Goal: Information Seeking & Learning: Learn about a topic

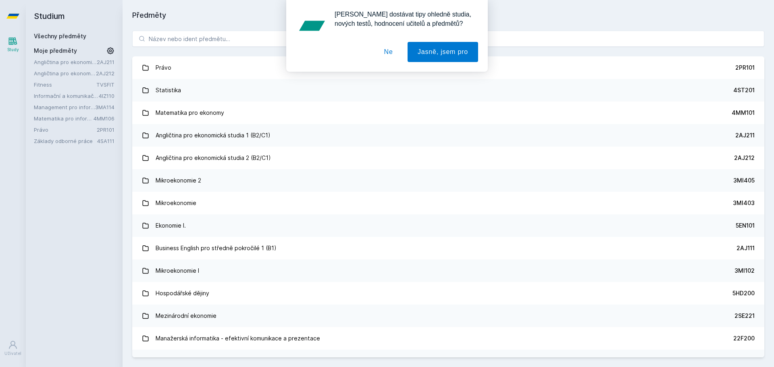
click at [391, 54] on button "Ne" at bounding box center [388, 52] width 29 height 20
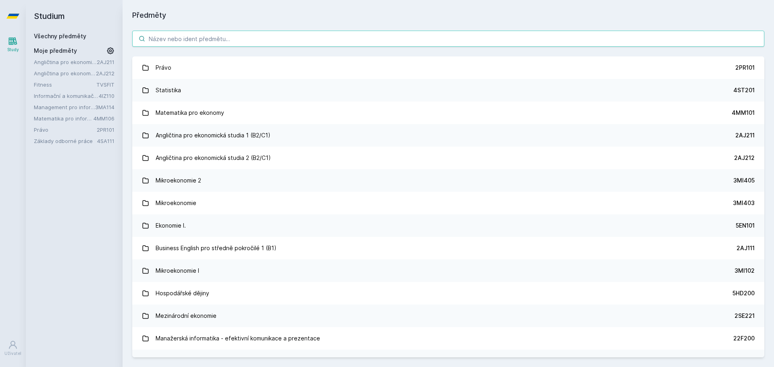
click at [323, 33] on input "search" at bounding box center [448, 39] width 632 height 16
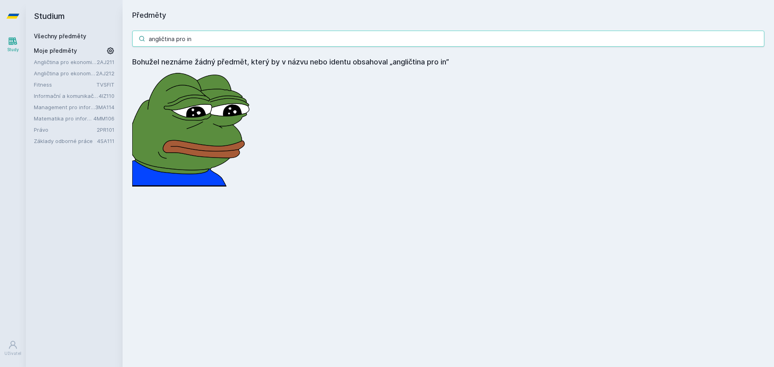
drag, startPoint x: 176, startPoint y: 37, endPoint x: 162, endPoint y: 39, distance: 13.5
click at [162, 39] on input "angličtina pro in" at bounding box center [448, 39] width 632 height 16
type input "anglický jazyk pro in"
click at [73, 72] on link "Angličtina pro ekonomická studia 2 (B2/C1)" at bounding box center [65, 73] width 62 height 8
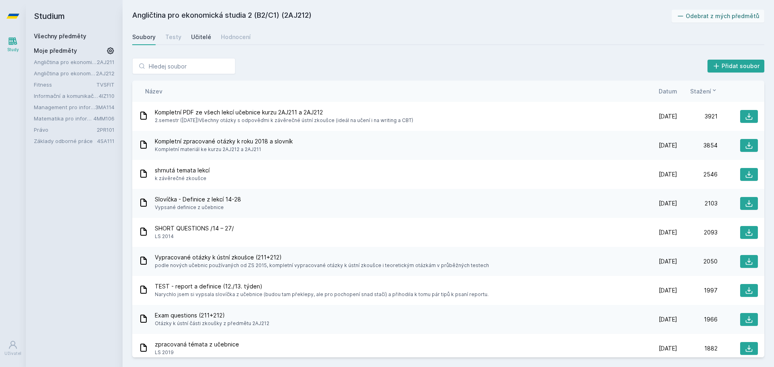
click at [191, 37] on div "Učitelé" at bounding box center [201, 37] width 20 height 8
